Goal: Transaction & Acquisition: Purchase product/service

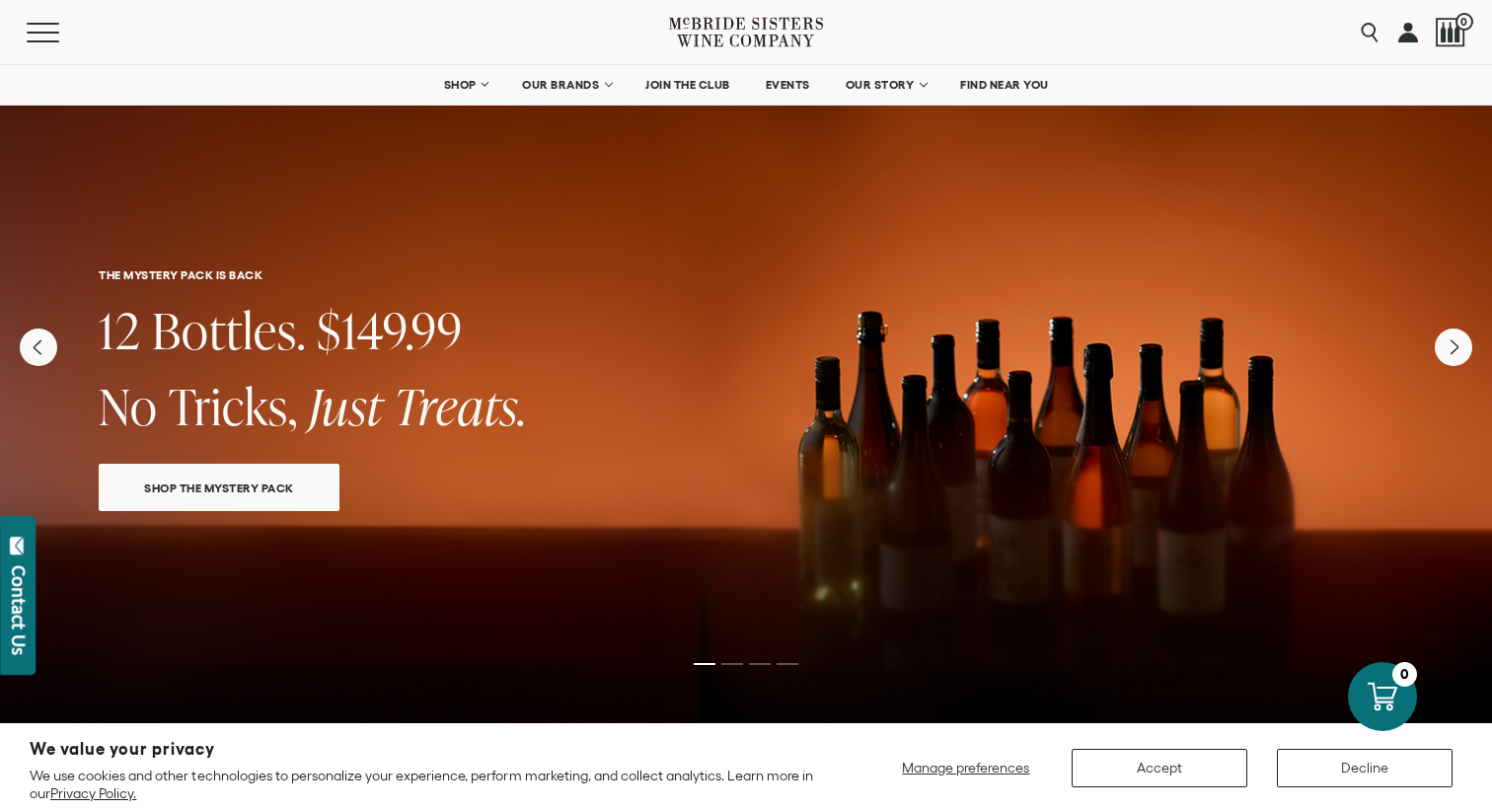
click at [208, 489] on span "SHOP THE MYSTERY PACK" at bounding box center [219, 487] width 219 height 23
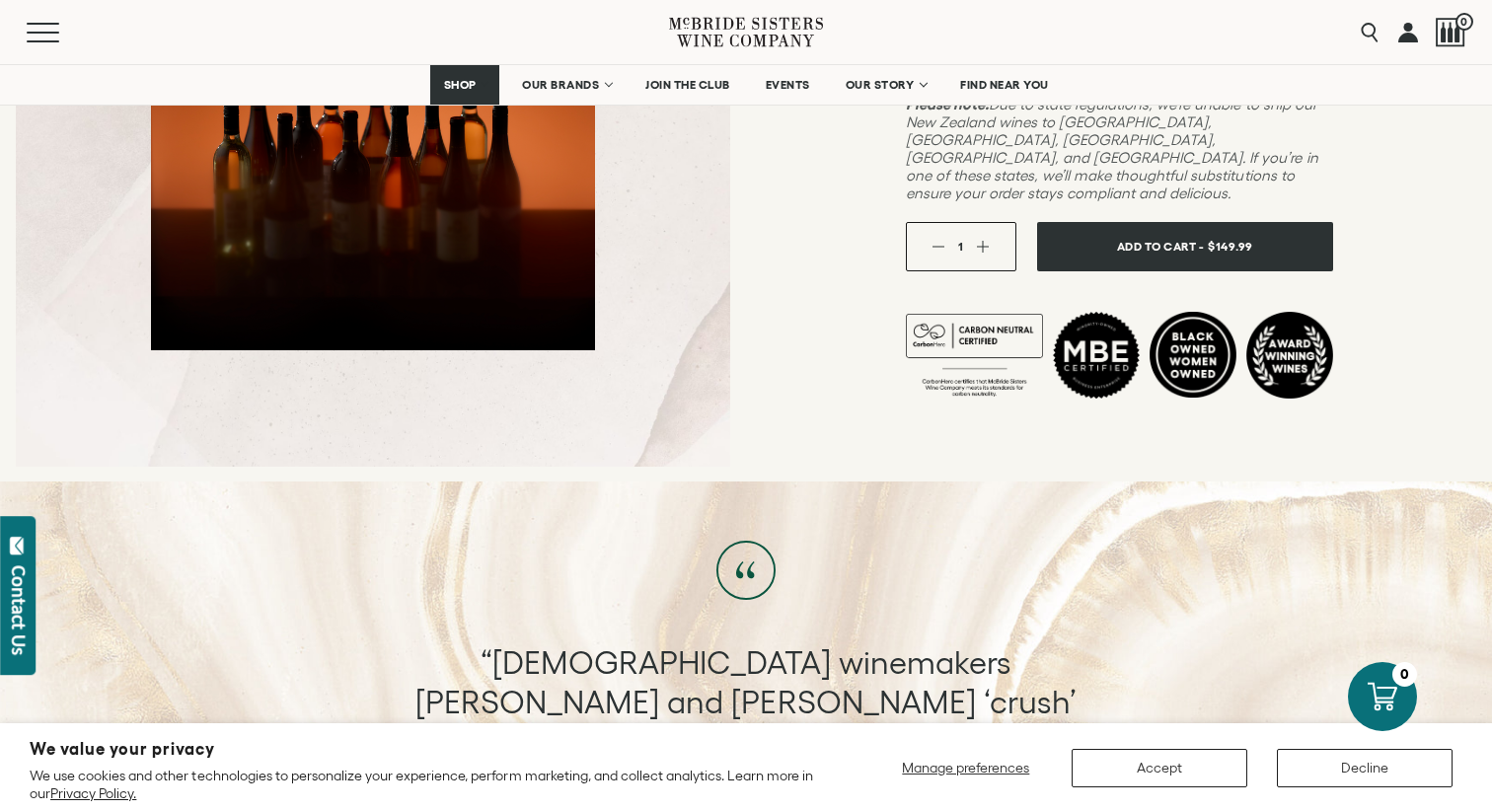
scroll to position [600, 0]
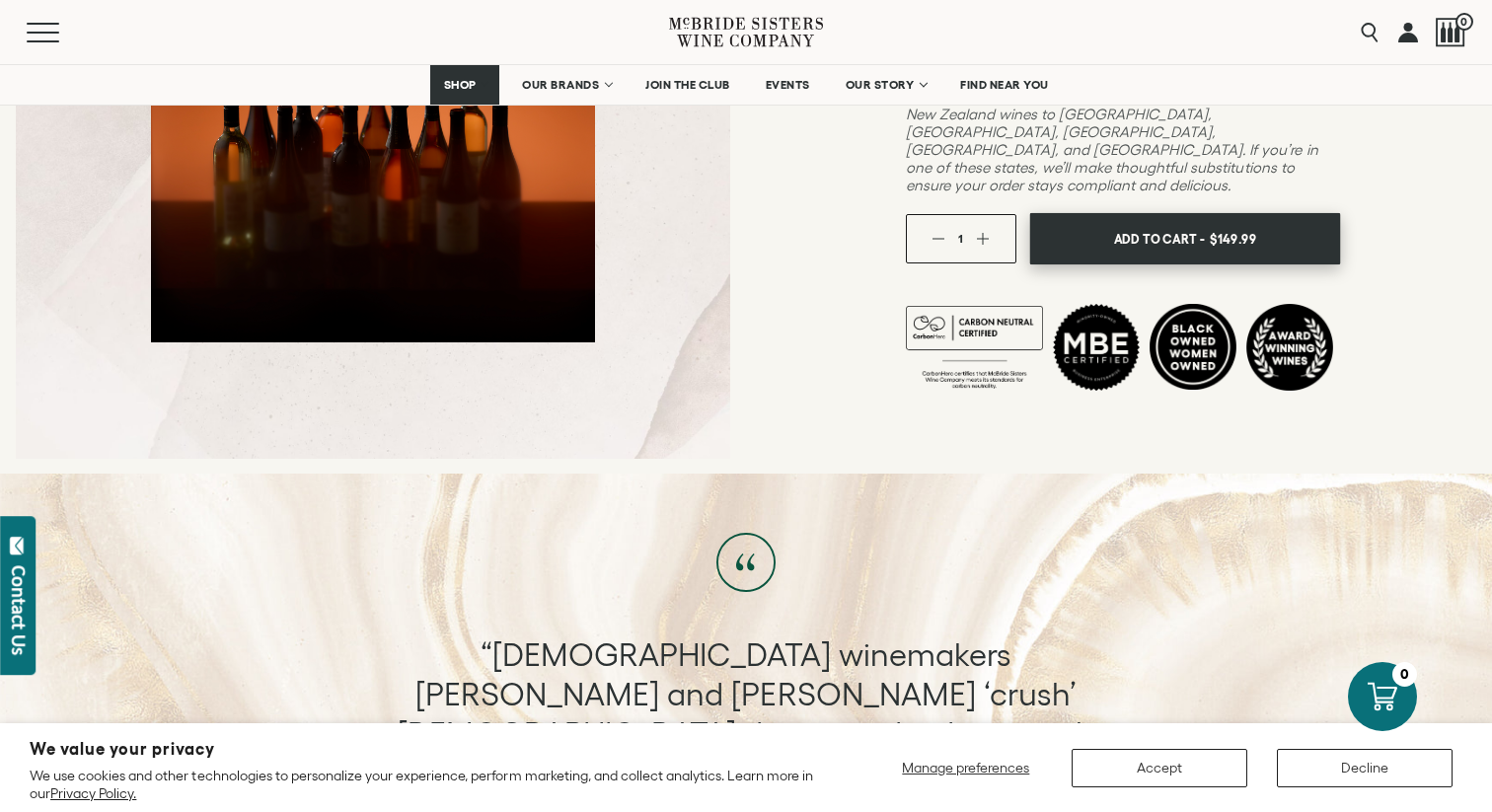
click at [1210, 213] on button "Add To Cart - $149.99" at bounding box center [1184, 239] width 311 height 53
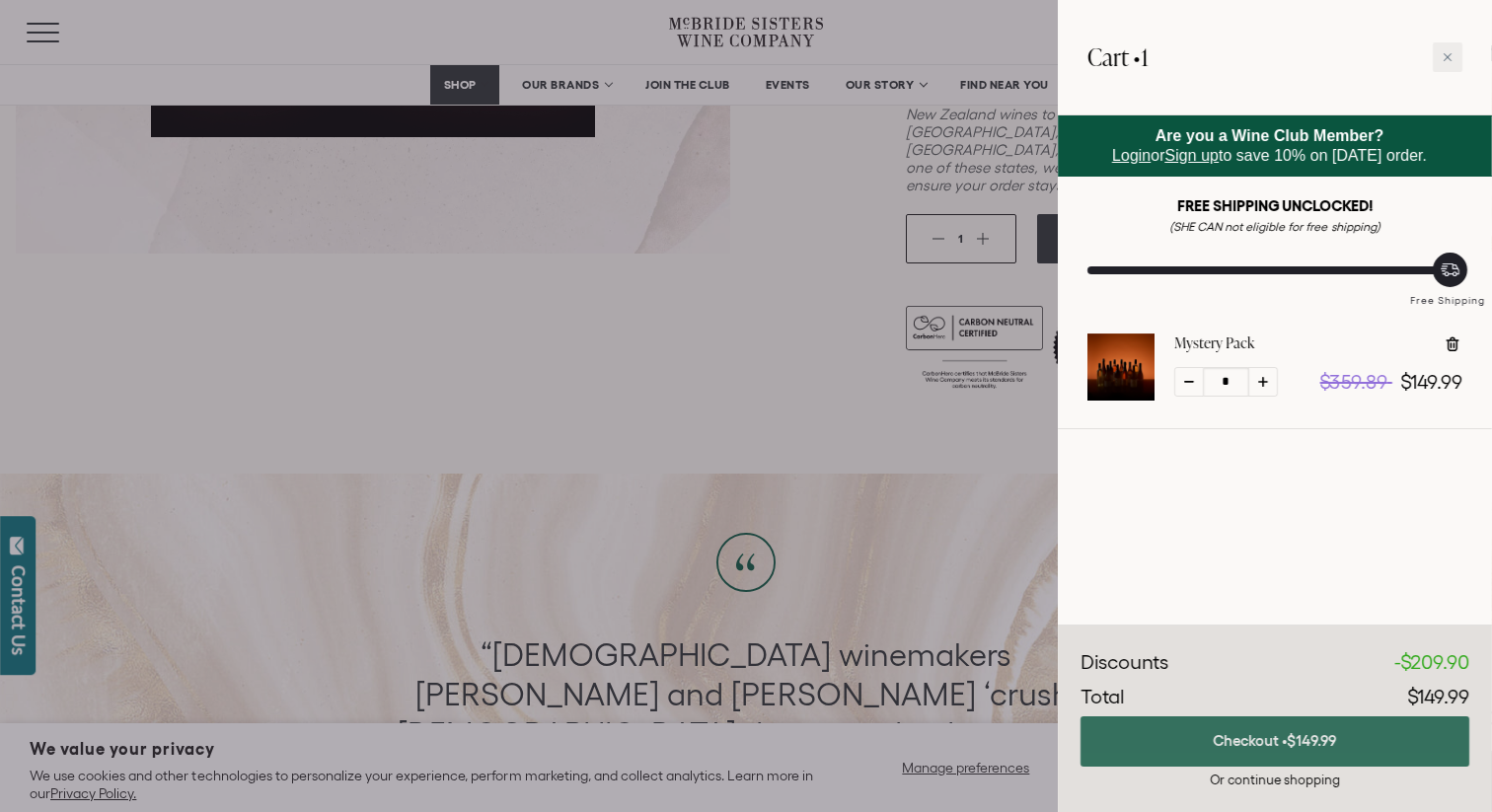
click at [1262, 731] on button "Checkout • $149.99" at bounding box center [1274, 741] width 389 height 51
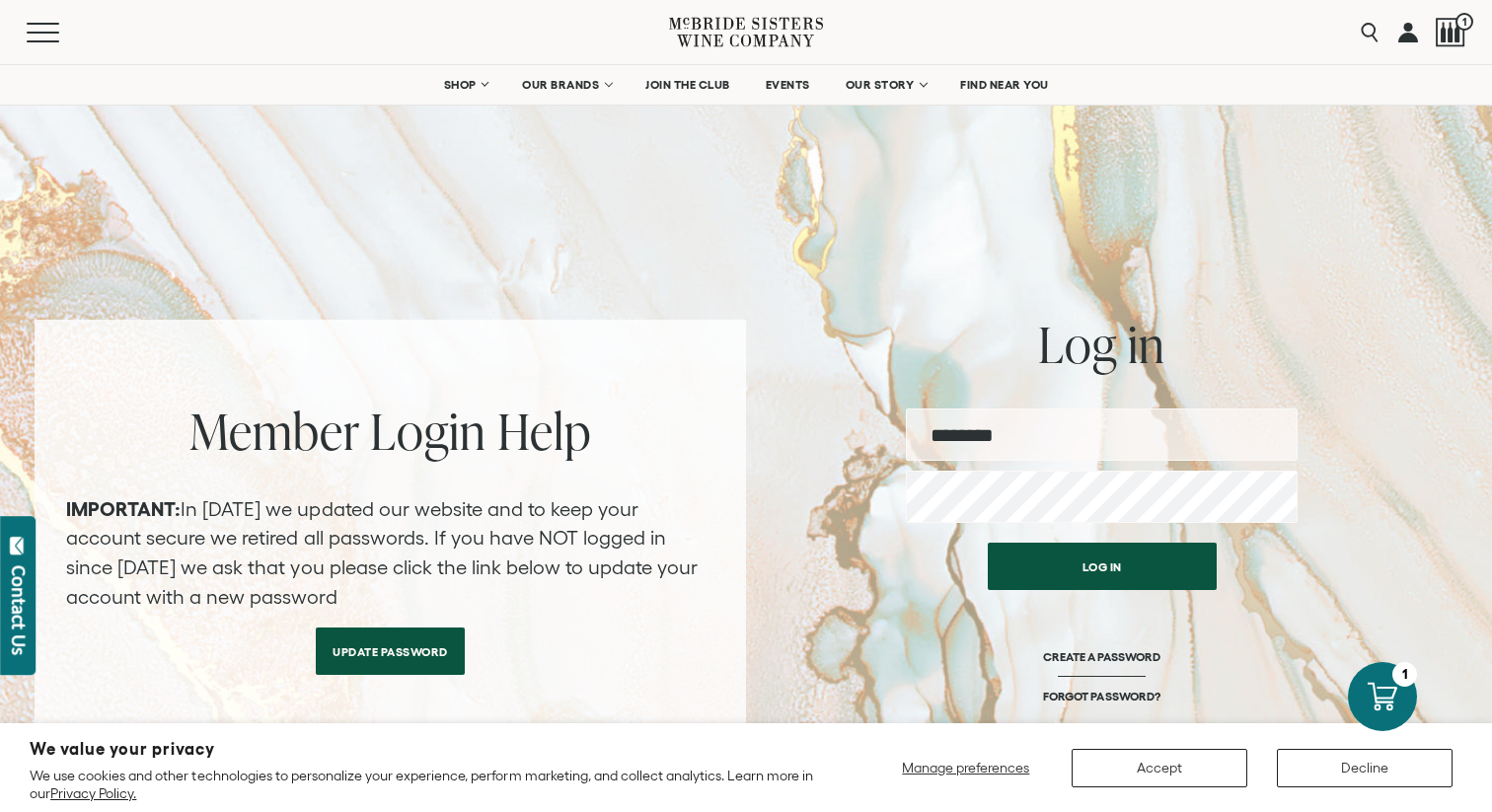
type input "**********"
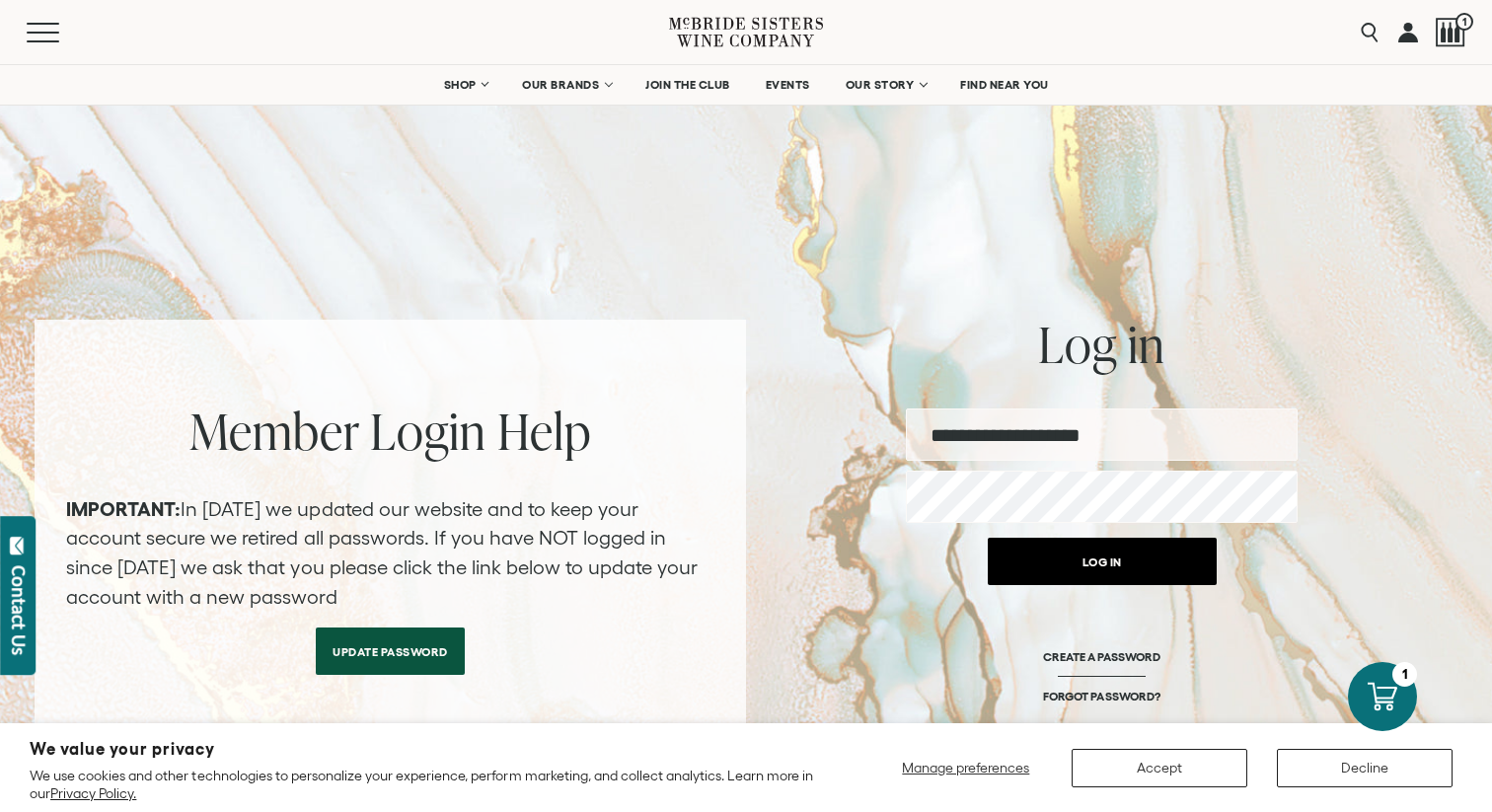
click at [1110, 571] on button "Log in" at bounding box center [1101, 562] width 229 height 48
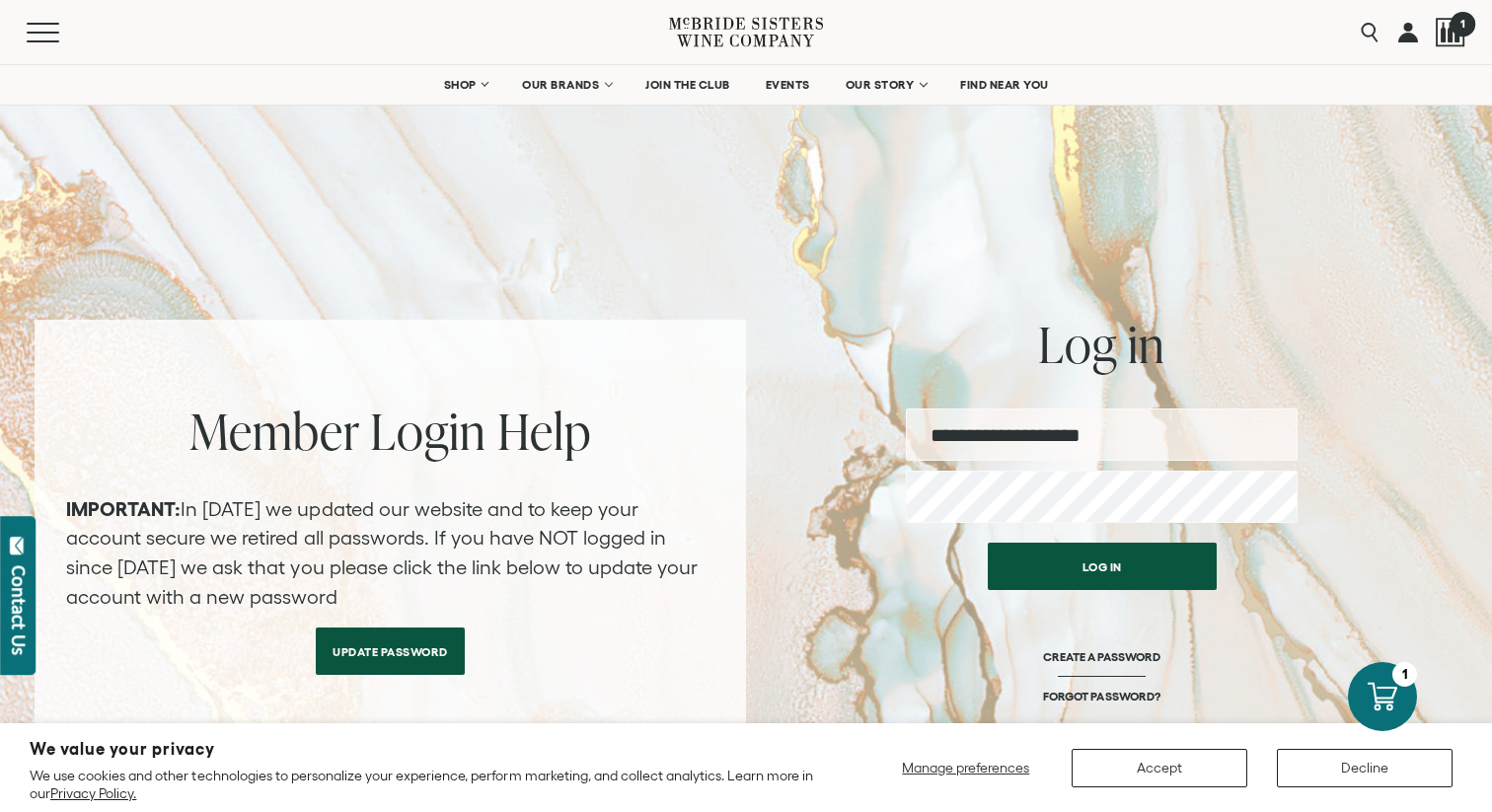
click at [1440, 25] on div at bounding box center [1450, 33] width 30 height 30
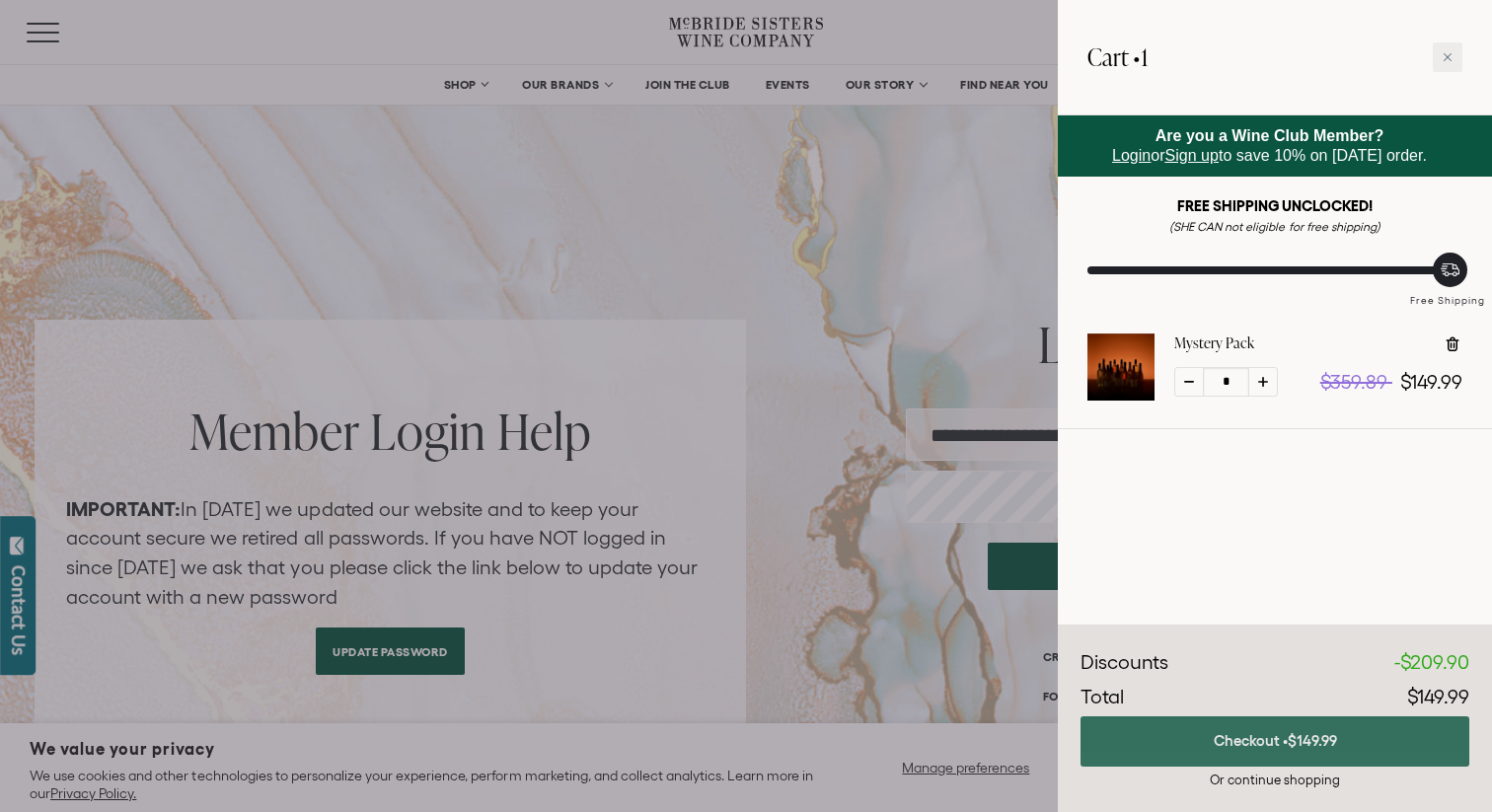
click at [1353, 736] on button "Checkout • $149.99" at bounding box center [1274, 741] width 389 height 51
